Goal: Check status: Check status

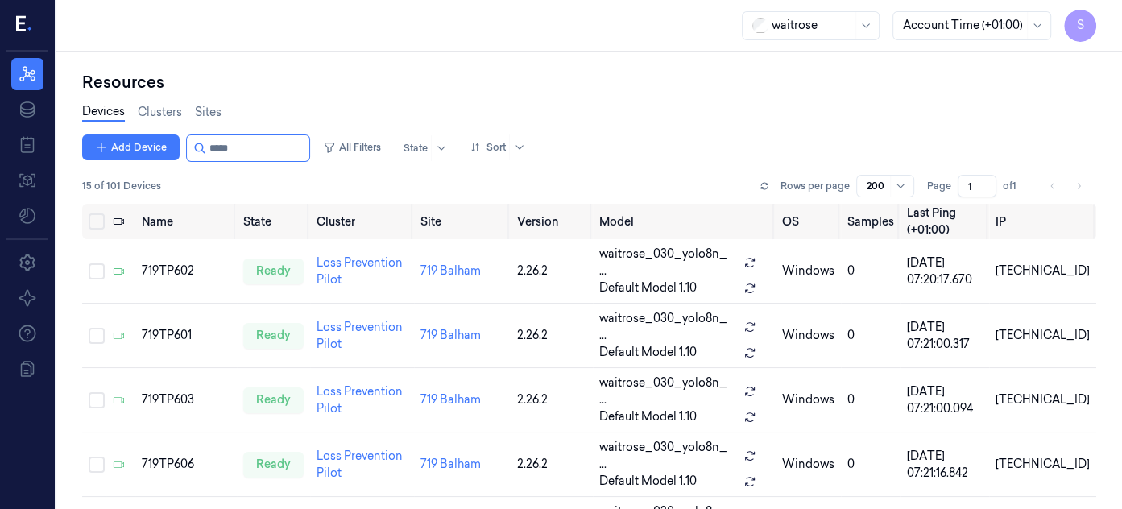
scroll to position [267, 0]
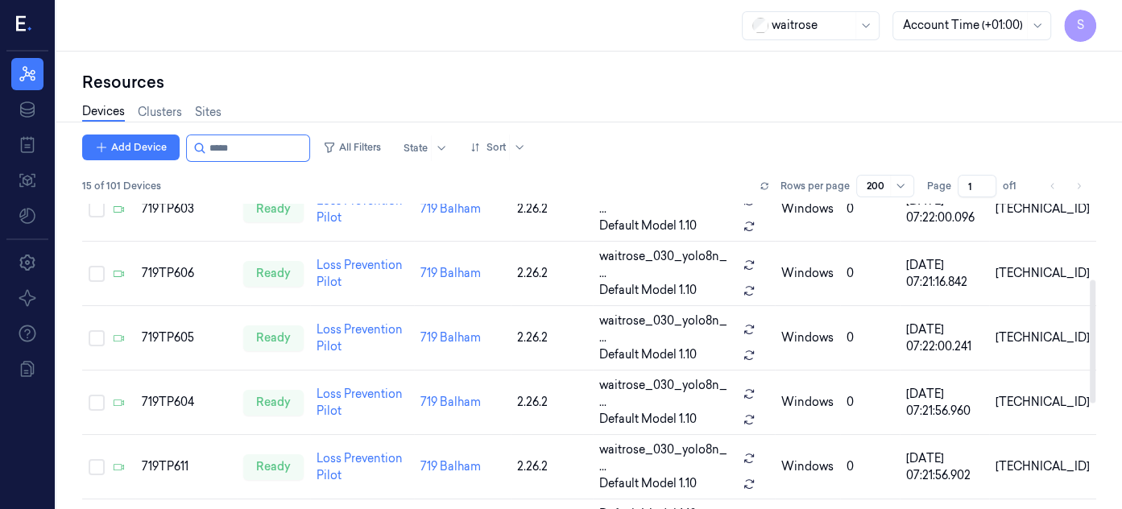
scroll to position [193, 0]
drag, startPoint x: 1091, startPoint y: 248, endPoint x: 1091, endPoint y: 326, distance: 77.4
click at [1091, 326] on div at bounding box center [1093, 343] width 6 height 123
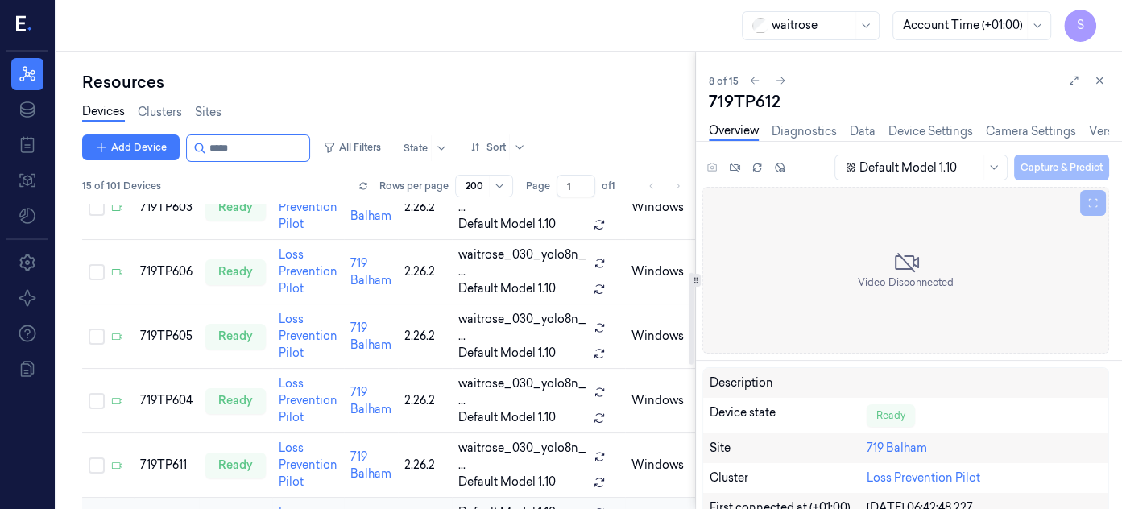
scroll to position [236, 0]
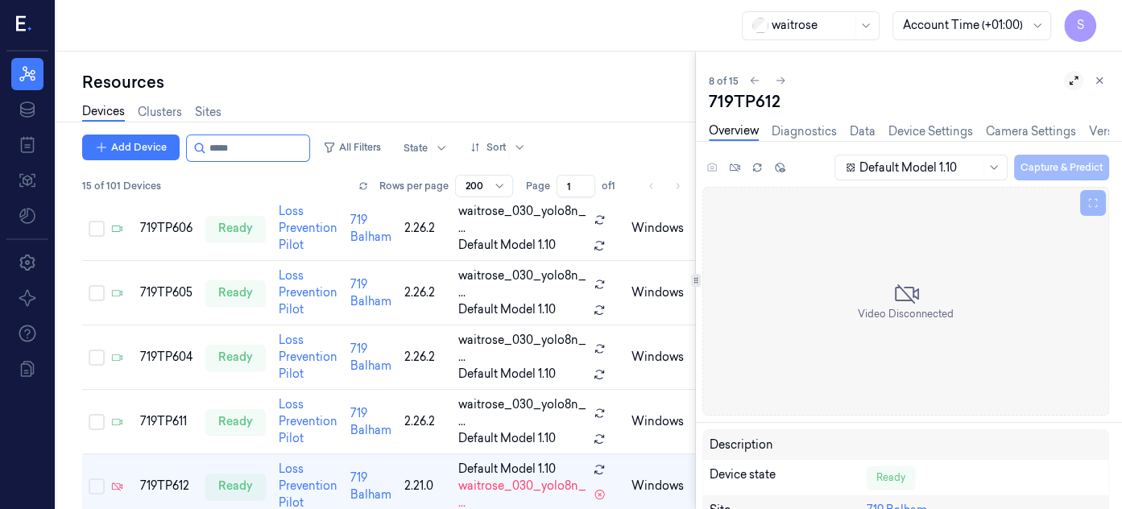
click at [1072, 81] on icon at bounding box center [1073, 80] width 11 height 11
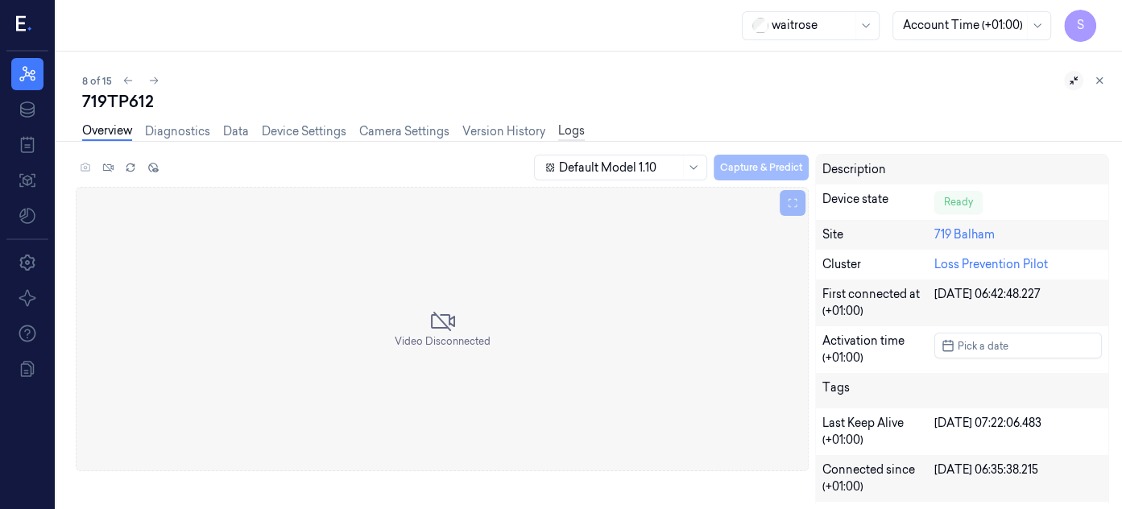
click at [574, 128] on link "Logs" at bounding box center [571, 131] width 27 height 19
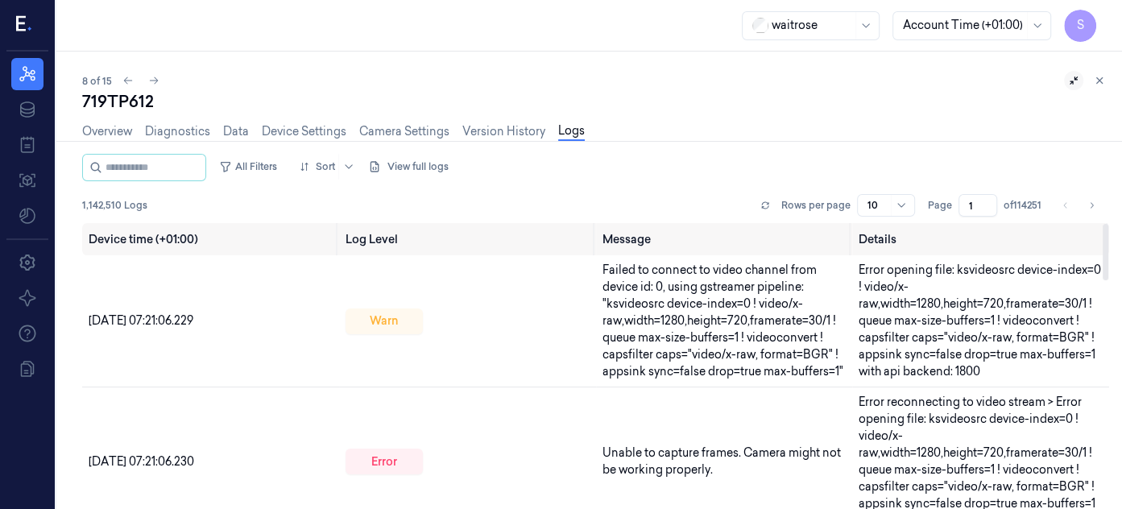
drag, startPoint x: 1107, startPoint y: 258, endPoint x: 1120, endPoint y: -88, distance: 345.9
click at [1109, 224] on div at bounding box center [1106, 252] width 6 height 56
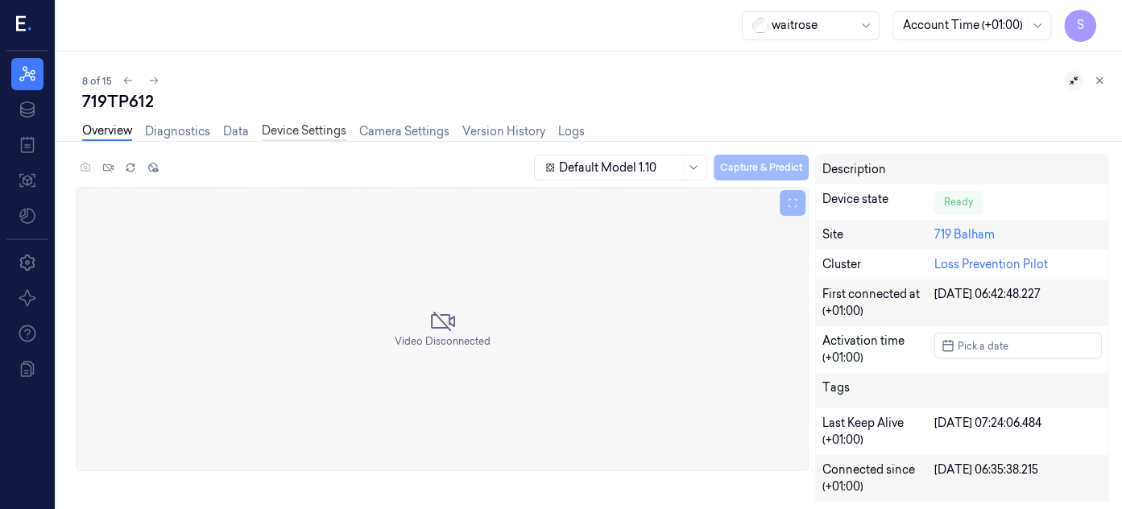
click at [325, 125] on link "Device Settings" at bounding box center [304, 131] width 85 height 19
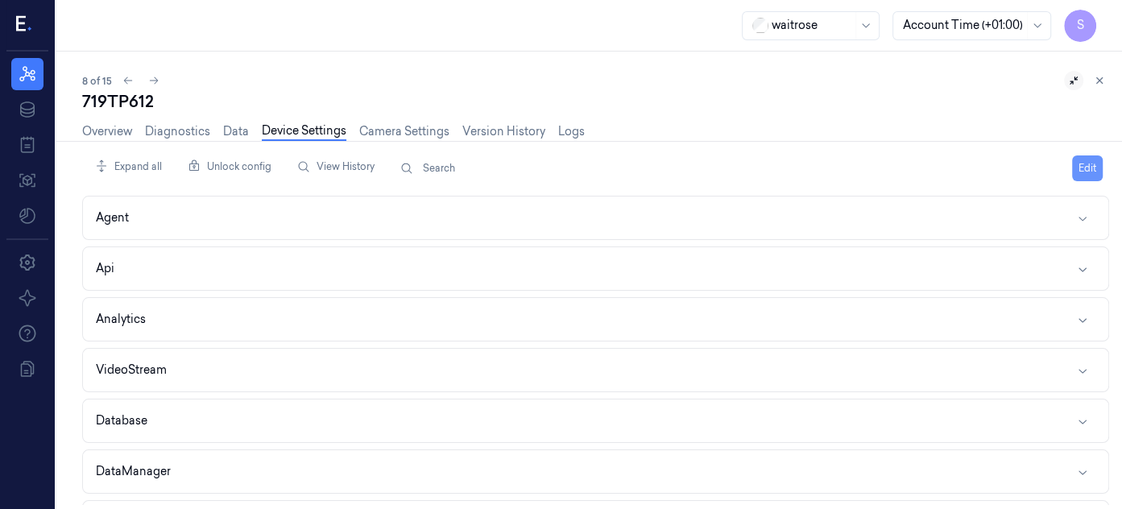
click at [1092, 166] on button "Edit" at bounding box center [1088, 169] width 31 height 26
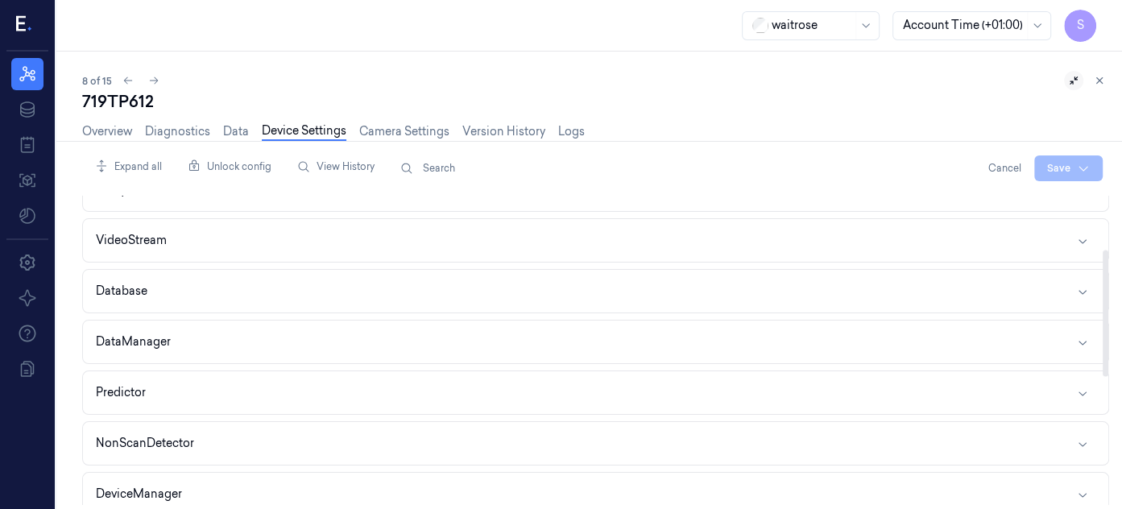
scroll to position [131, 0]
drag, startPoint x: 1106, startPoint y: 240, endPoint x: 1114, endPoint y: 294, distance: 54.6
click at [1109, 294] on div at bounding box center [1106, 314] width 6 height 127
click at [1077, 337] on icon "button" at bounding box center [1083, 340] width 13 height 13
